Goal: Check status: Check status

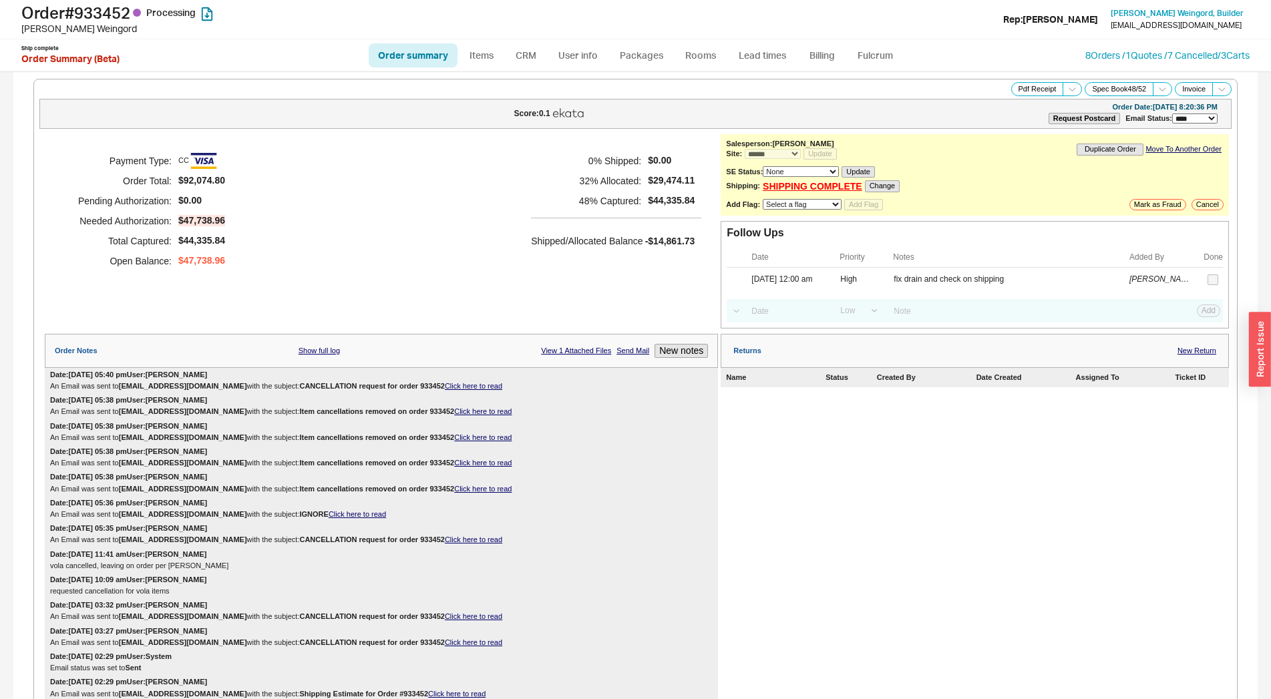
select select "*"
select select "LOW"
select select "3"
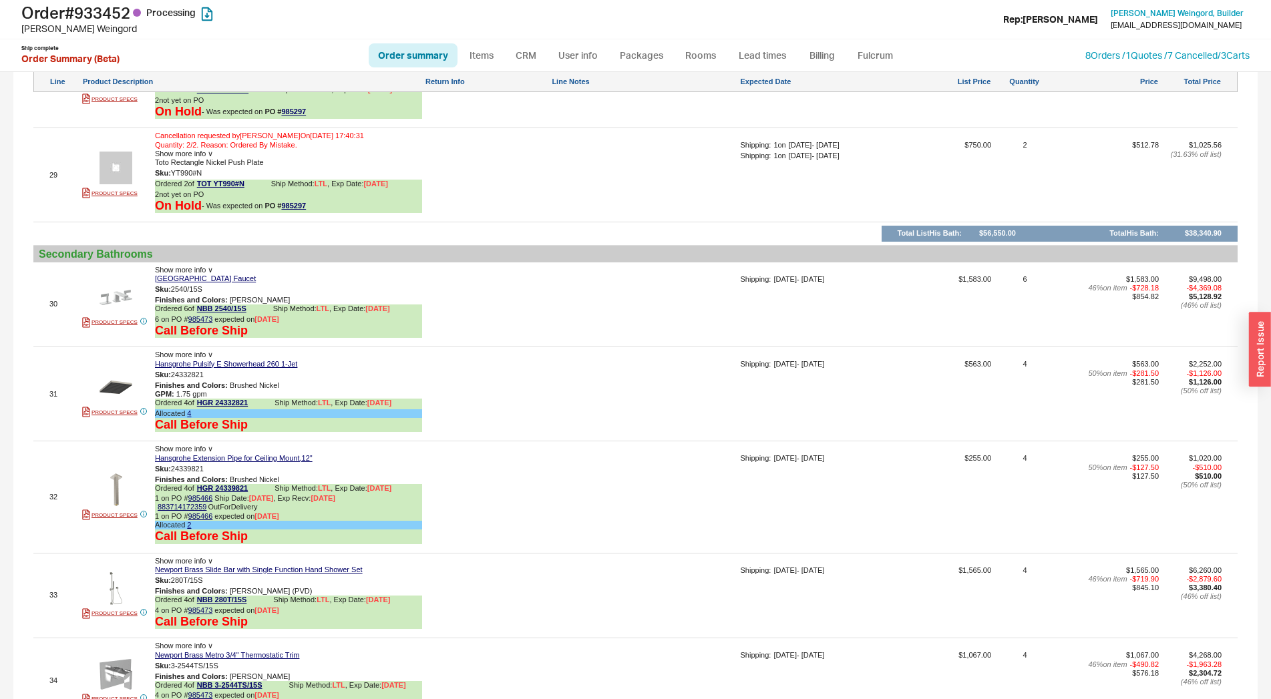
scroll to position [5315, 0]
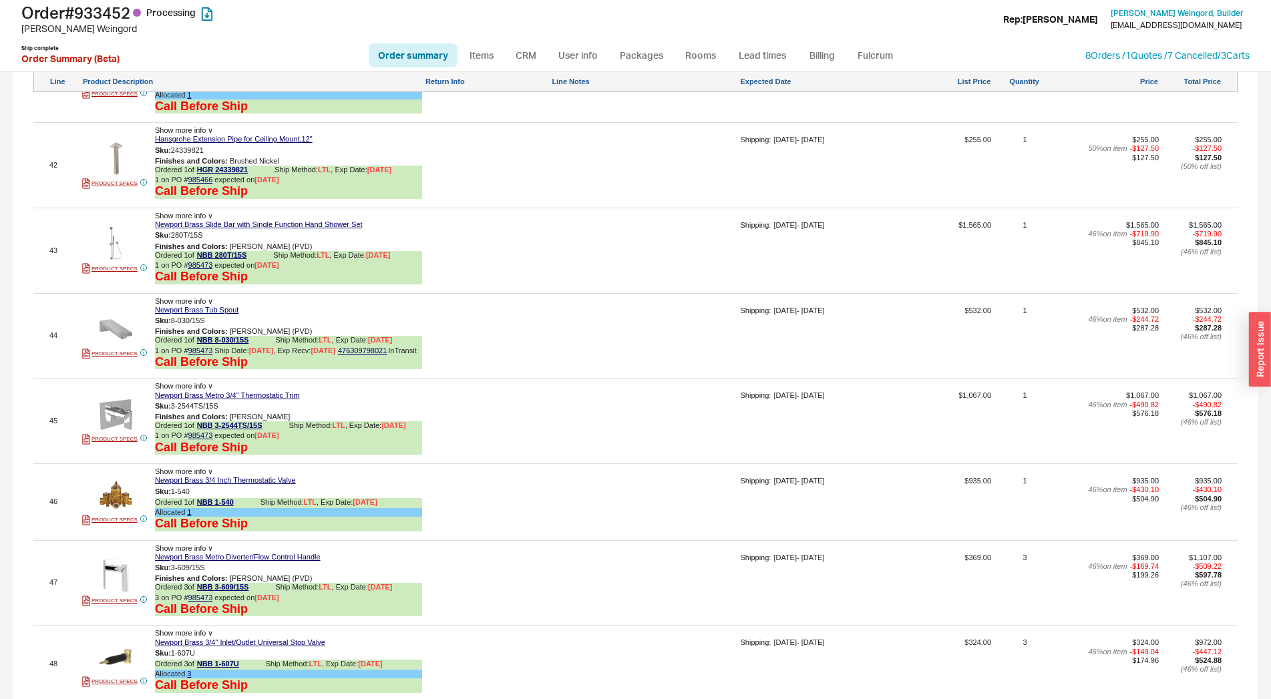
click at [436, 55] on link "Order summary" at bounding box center [413, 55] width 89 height 24
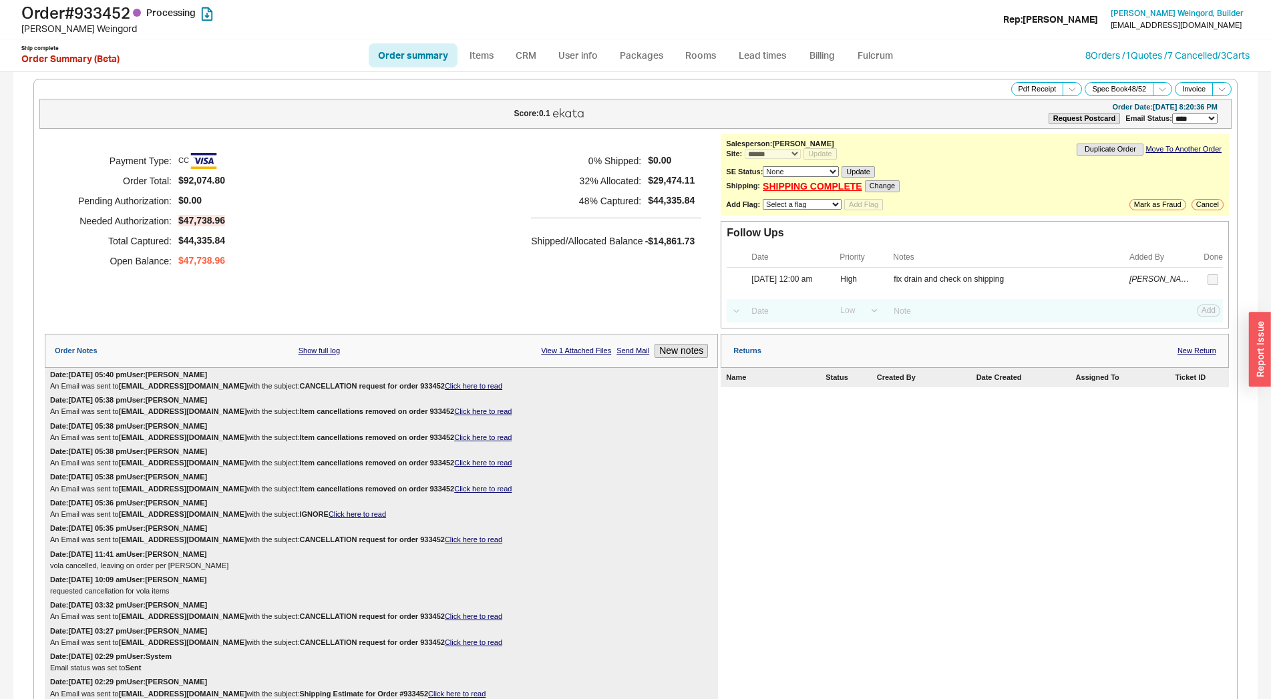
click at [452, 386] on div "Date: [DATE] 05:40 pm User: [PERSON_NAME] Email was sent to [EMAIL_ADDRESS][DOM…" at bounding box center [381, 380] width 673 height 25
click at [451, 390] on link "Click here to read" at bounding box center [473, 386] width 57 height 8
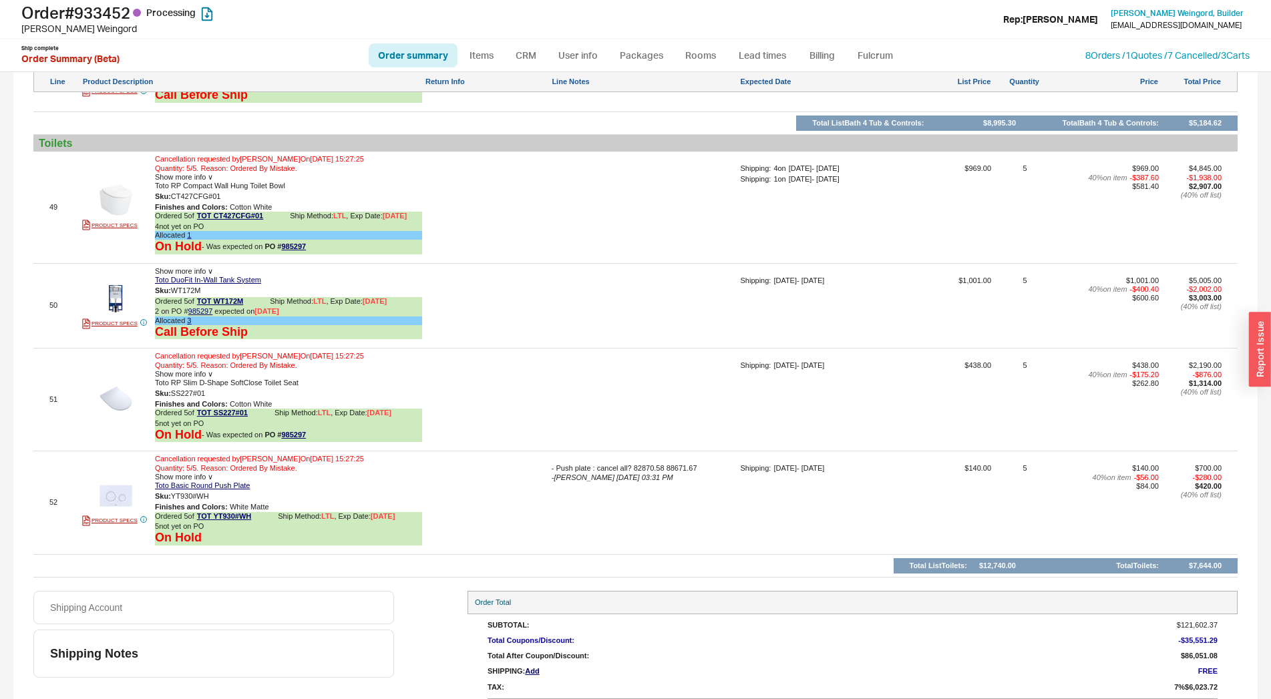
scroll to position [5933, 0]
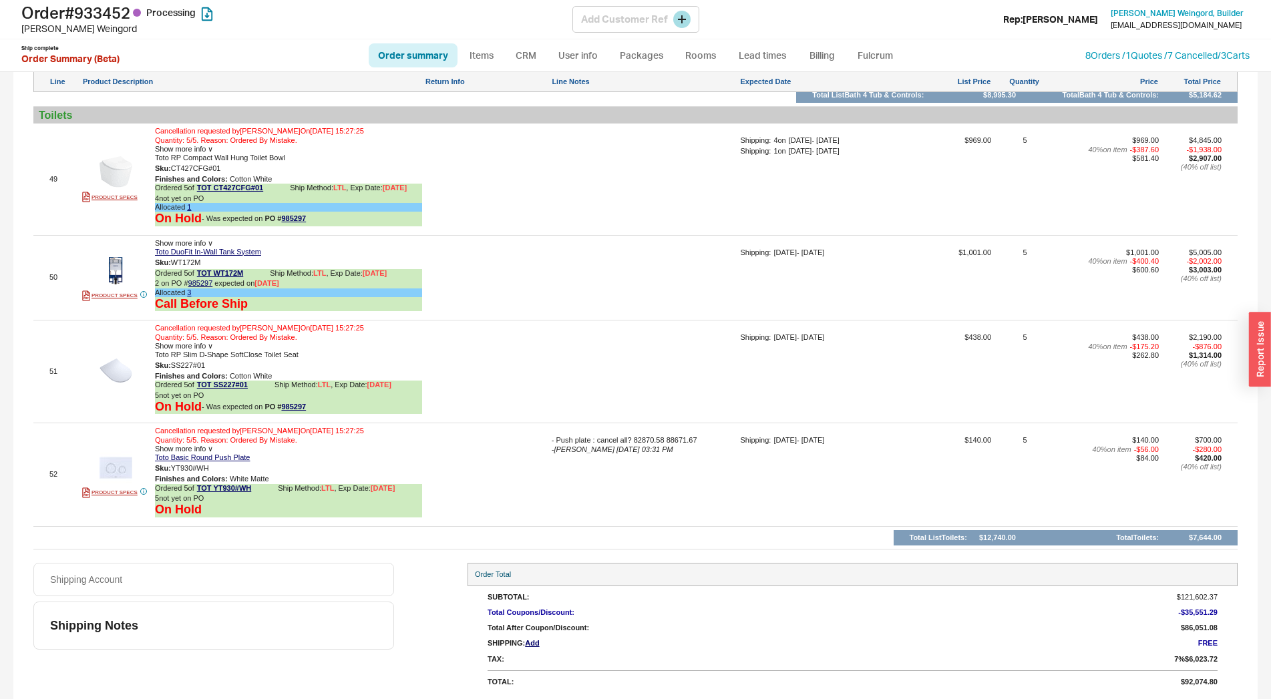
click at [118, 11] on h1 "Order # 933452 Processing" at bounding box center [296, 12] width 551 height 19
copy h1 "933452"
